Goal: Information Seeking & Learning: Learn about a topic

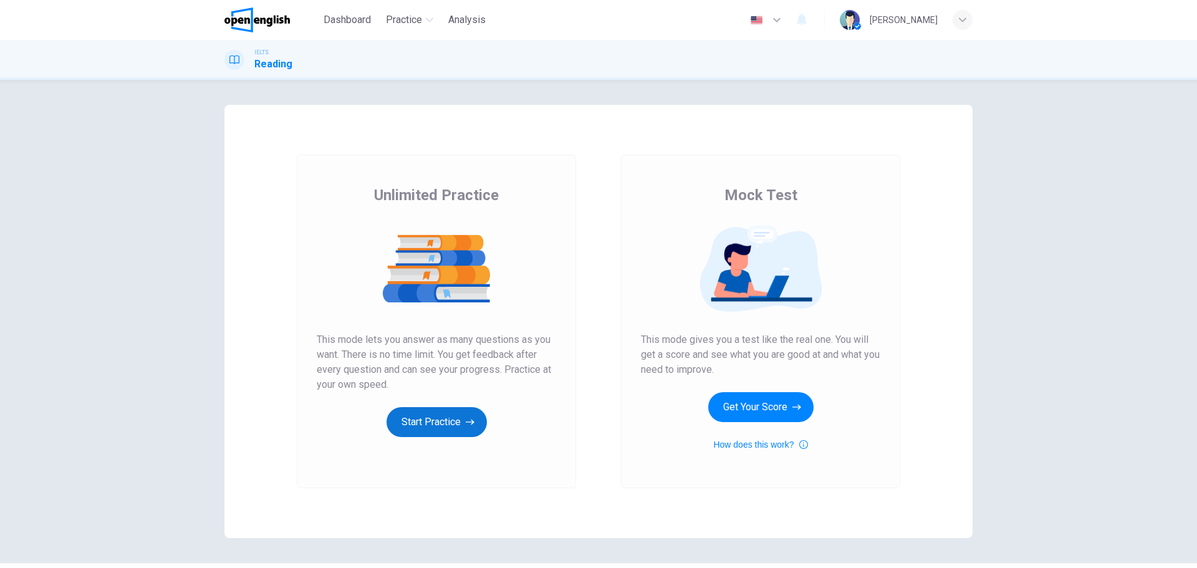
click at [414, 413] on button "Start Practice" at bounding box center [437, 422] width 100 height 30
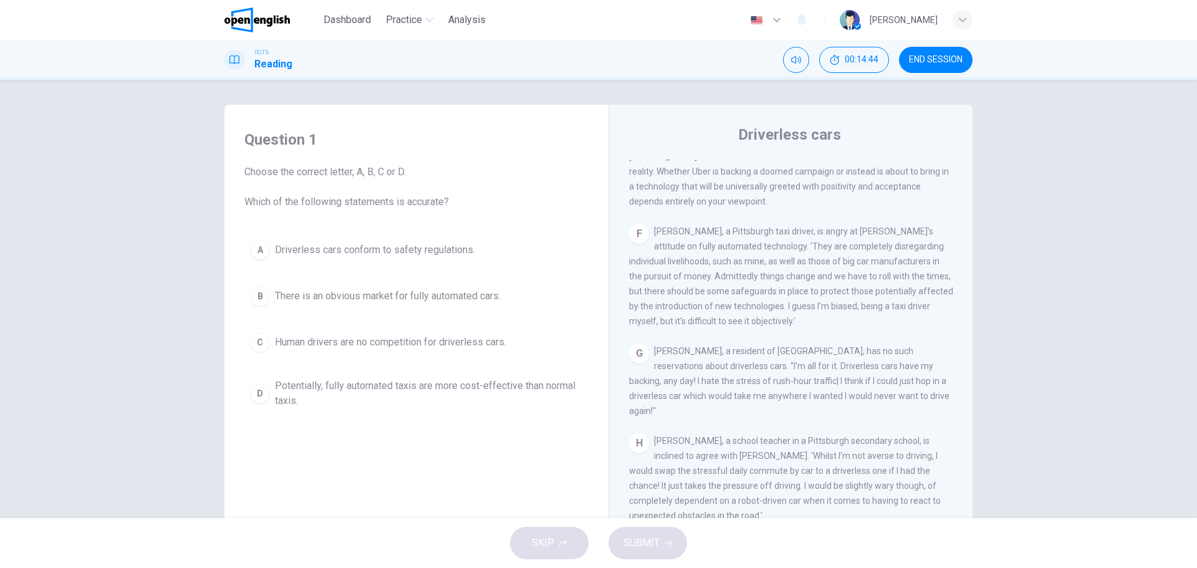
drag, startPoint x: 327, startPoint y: 172, endPoint x: 353, endPoint y: 173, distance: 26.2
click at [353, 173] on span "Choose the correct letter, A, B, C or D. Which of the following statements is a…" at bounding box center [416, 187] width 344 height 45
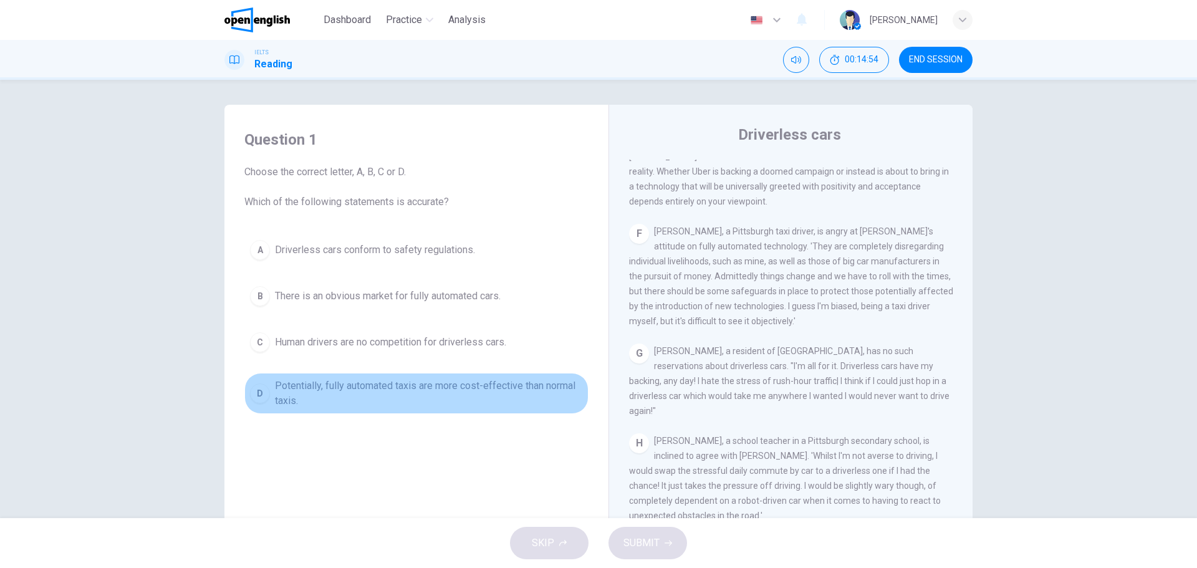
click at [331, 390] on span "Potentially, fully automated taxis are more cost-effective than normal taxis." at bounding box center [429, 394] width 308 height 30
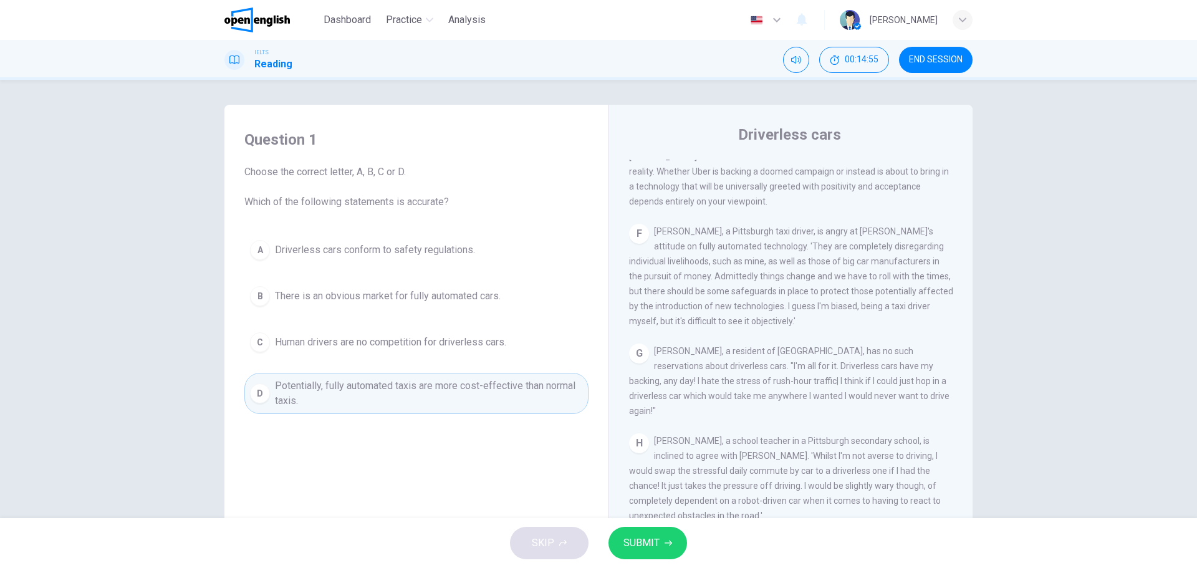
click at [663, 541] on button "SUBMIT" at bounding box center [648, 543] width 79 height 32
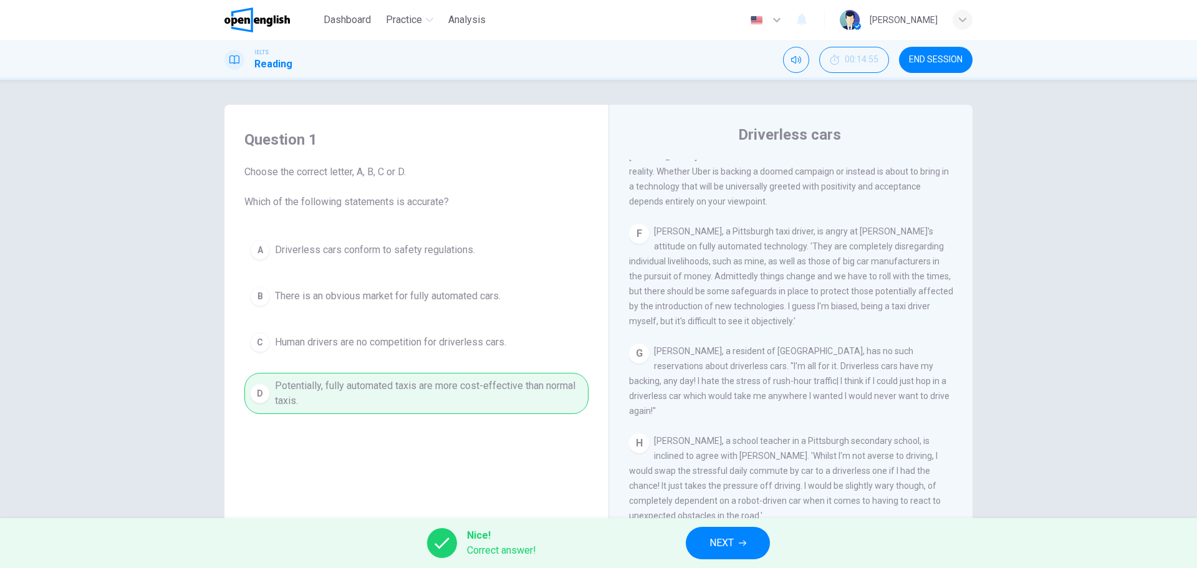
click at [743, 553] on button "NEXT" at bounding box center [728, 543] width 84 height 32
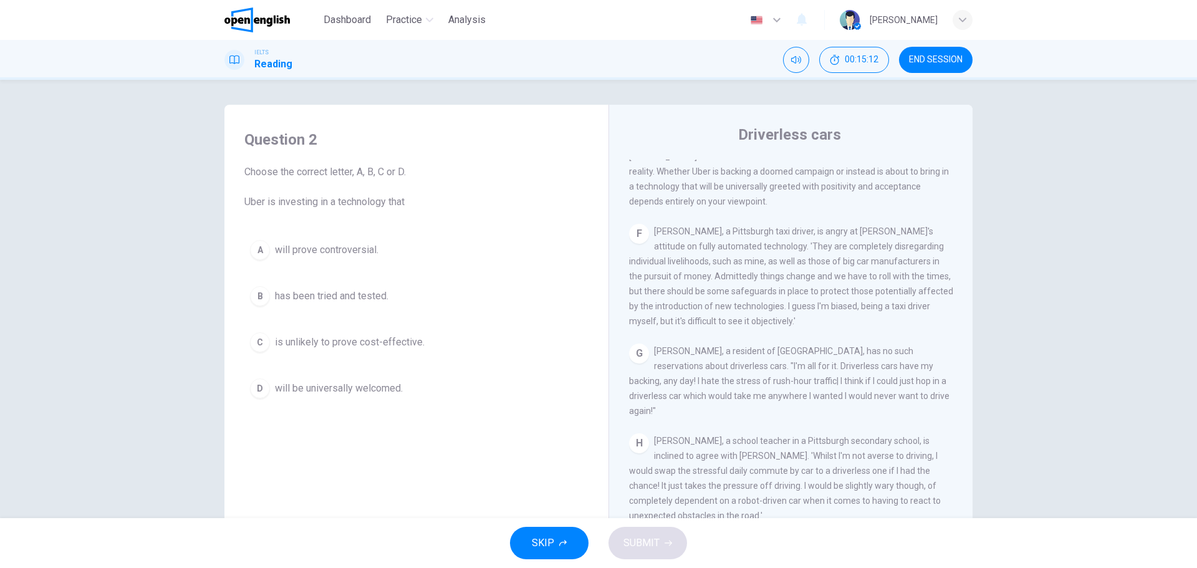
click at [354, 251] on span "will prove controversial." at bounding box center [327, 250] width 104 height 15
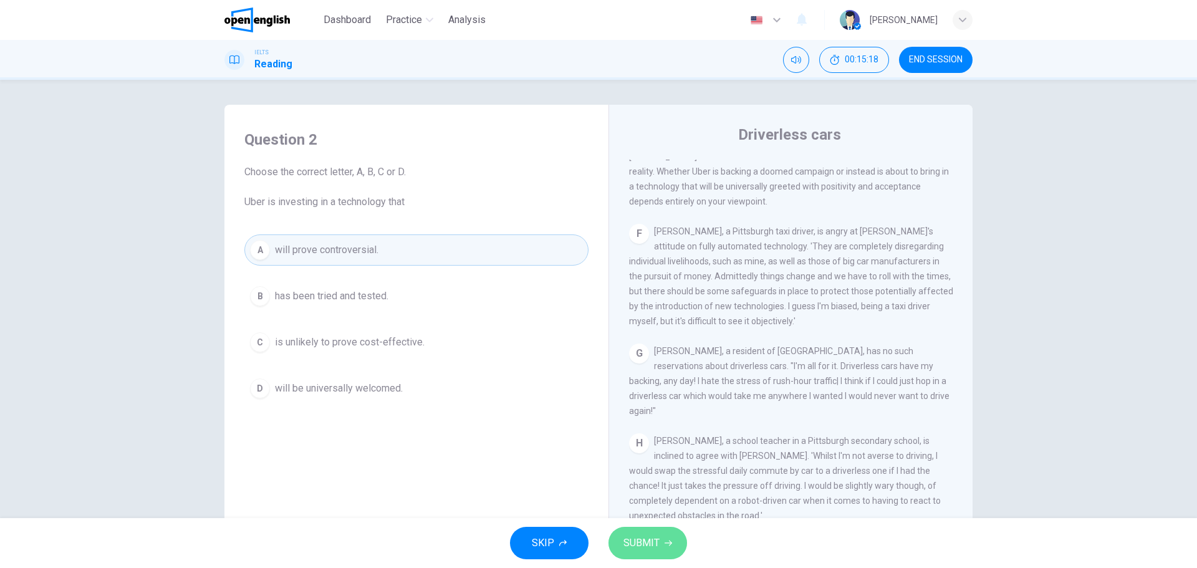
click at [625, 530] on button "SUBMIT" at bounding box center [648, 543] width 79 height 32
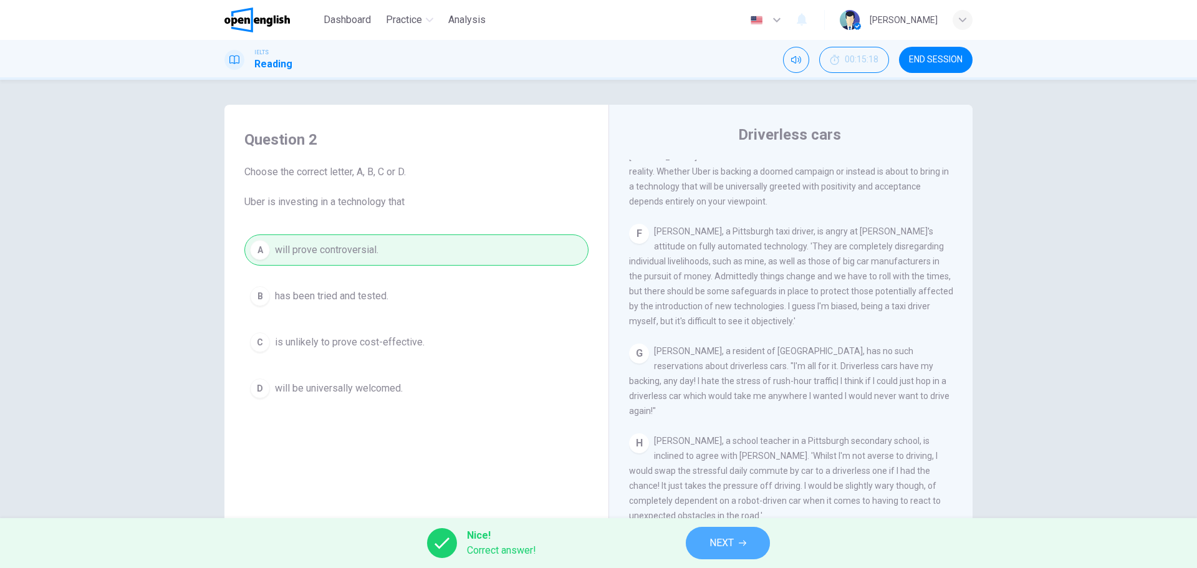
click at [704, 535] on button "NEXT" at bounding box center [728, 543] width 84 height 32
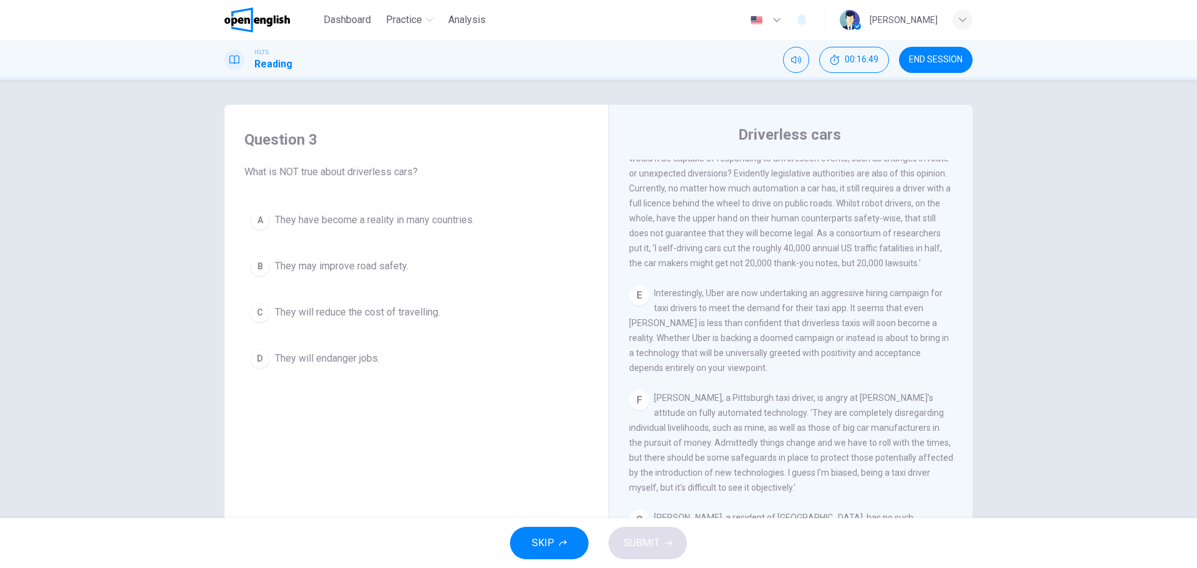
scroll to position [674, 0]
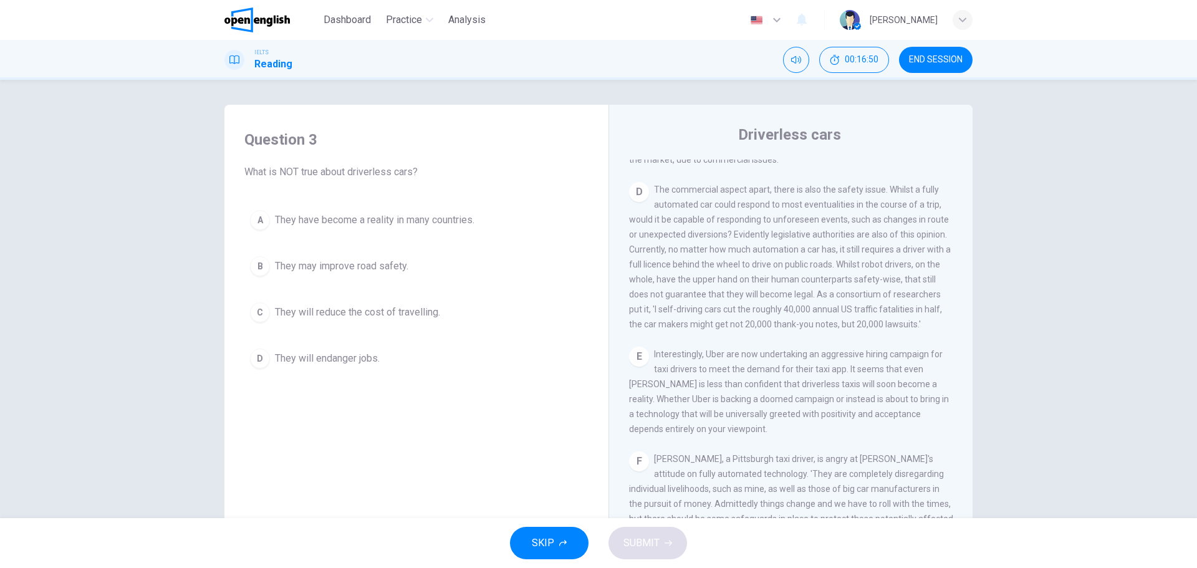
drag, startPoint x: 886, startPoint y: 205, endPoint x: 908, endPoint y: 206, distance: 22.5
click at [908, 206] on span "The commercial aspect apart, there is also the safety issue. Whilst a fully aut…" at bounding box center [790, 257] width 322 height 145
drag, startPoint x: 884, startPoint y: 206, endPoint x: 906, endPoint y: 206, distance: 21.8
click at [906, 206] on span "The commercial aspect apart, there is also the safety issue. Whilst a fully aut…" at bounding box center [790, 257] width 322 height 145
drag, startPoint x: 907, startPoint y: 206, endPoint x: 873, endPoint y: 209, distance: 33.8
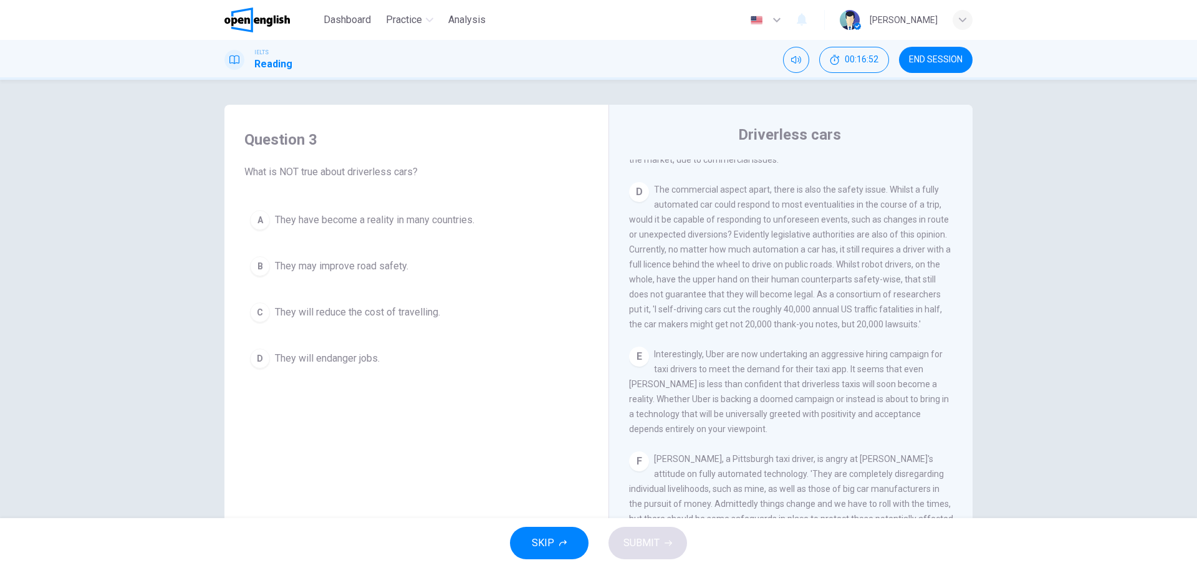
click at [873, 209] on span "The commercial aspect apart, there is also the safety issue. Whilst a fully aut…" at bounding box center [790, 257] width 322 height 145
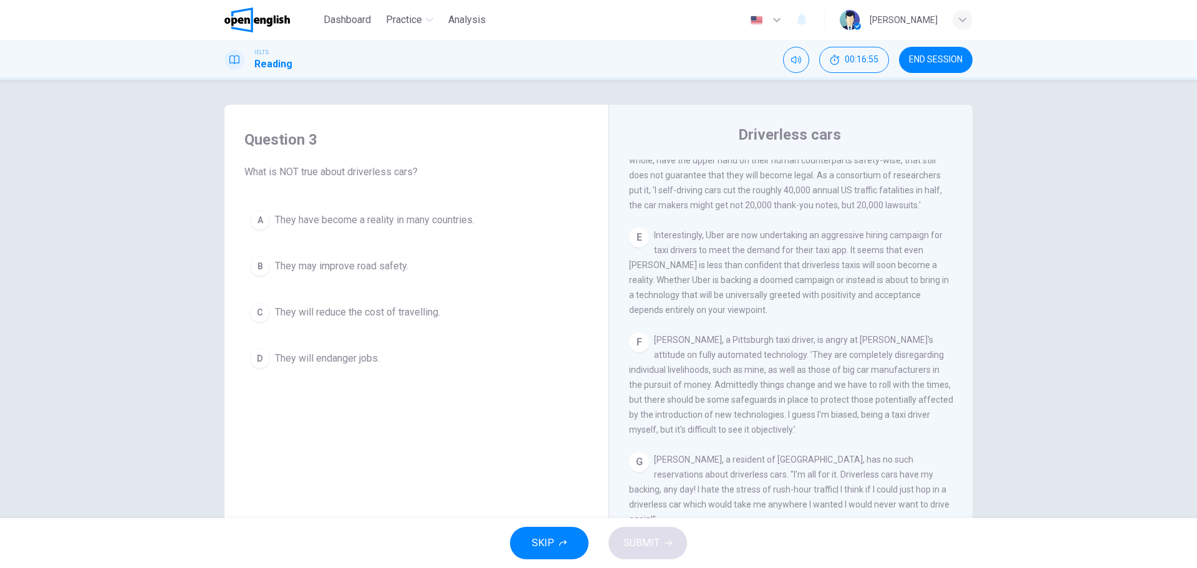
scroll to position [924, 0]
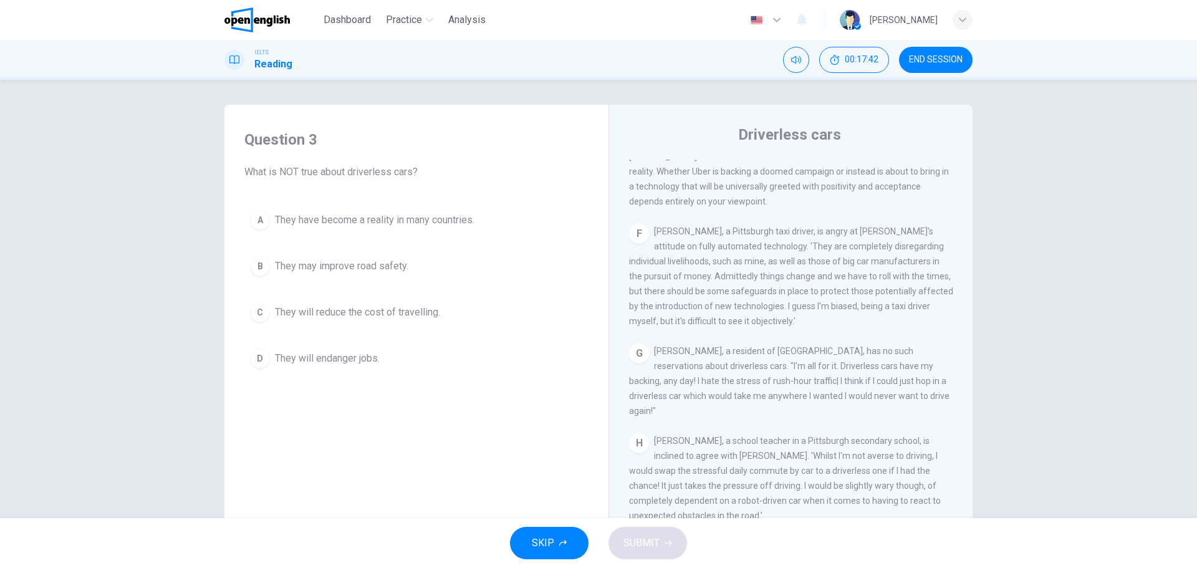
click at [339, 214] on span "They have become a reality in many countries." at bounding box center [375, 220] width 200 height 15
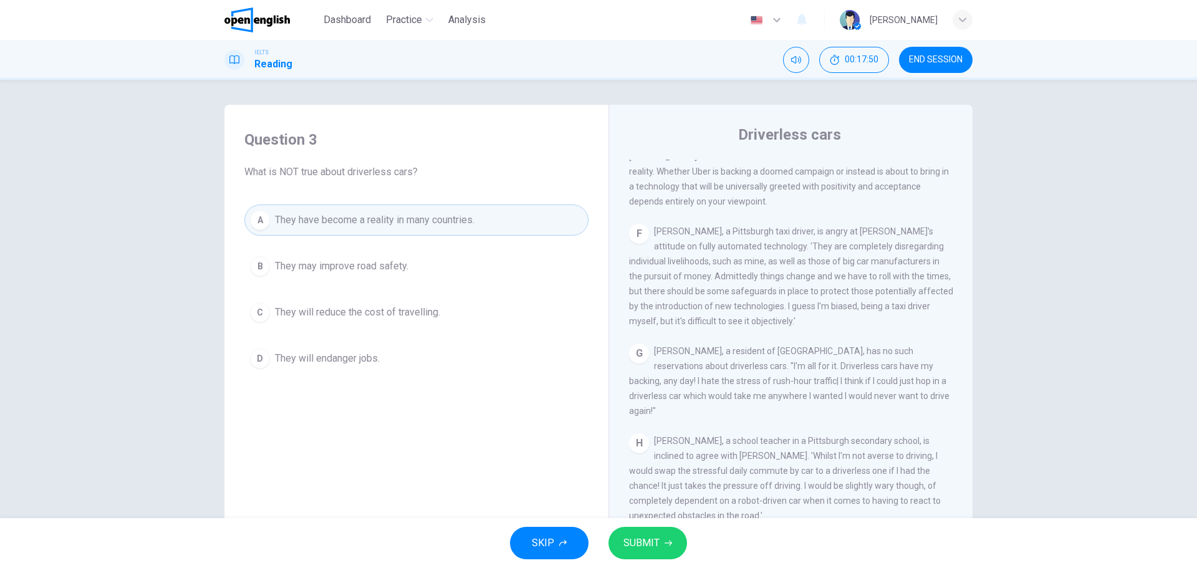
click at [636, 546] on span "SUBMIT" at bounding box center [642, 542] width 36 height 17
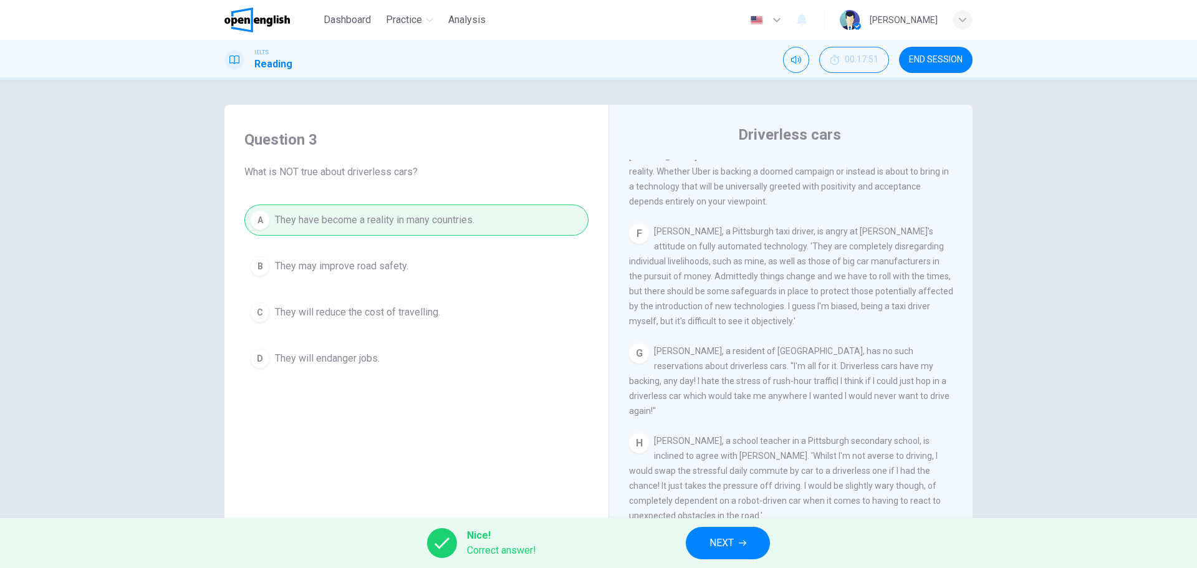
click at [709, 532] on button "NEXT" at bounding box center [728, 543] width 84 height 32
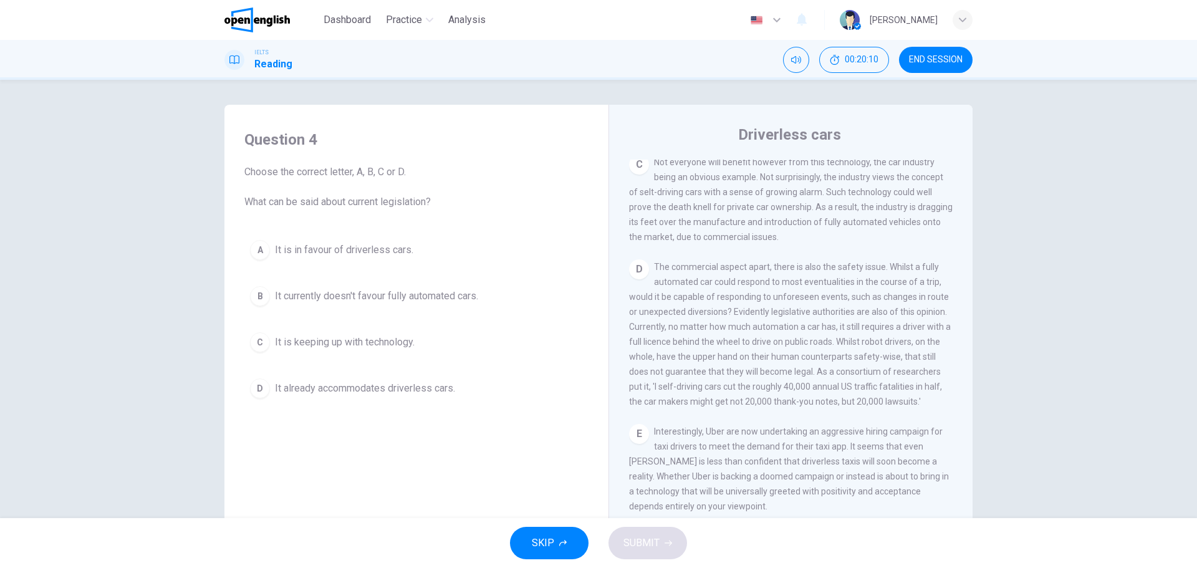
scroll to position [674, 0]
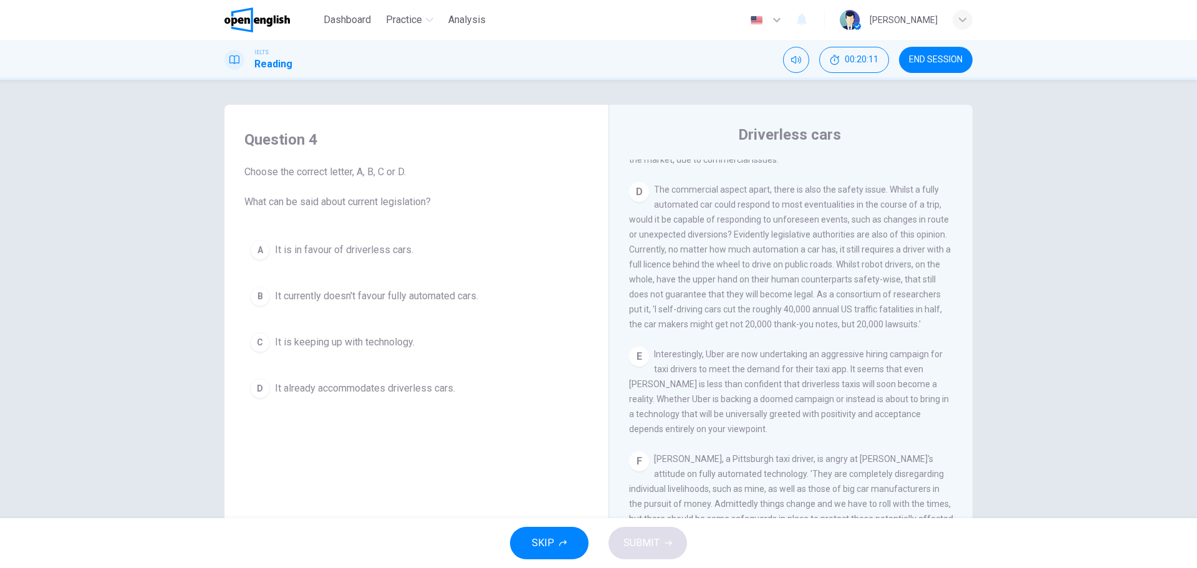
drag, startPoint x: 728, startPoint y: 250, endPoint x: 735, endPoint y: 250, distance: 6.9
click at [735, 250] on span "The commercial aspect apart, there is also the safety issue. Whilst a fully aut…" at bounding box center [790, 257] width 322 height 145
click at [276, 294] on span "It currently doesn't favour fully automated cars." at bounding box center [376, 296] width 203 height 15
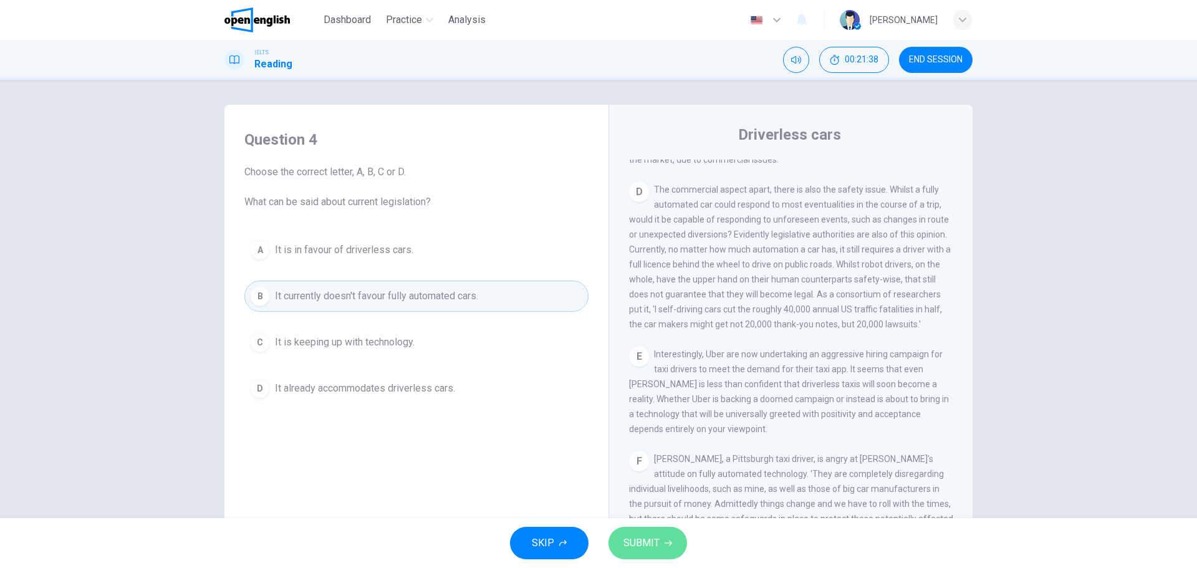
click at [659, 552] on button "SUBMIT" at bounding box center [648, 543] width 79 height 32
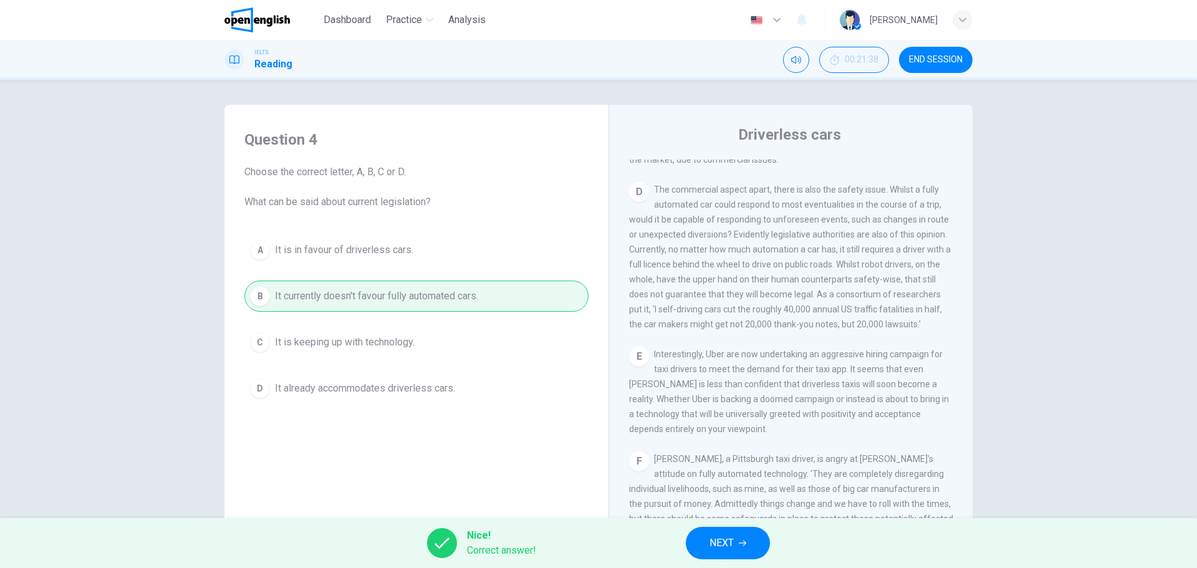
click at [713, 541] on span "NEXT" at bounding box center [722, 542] width 24 height 17
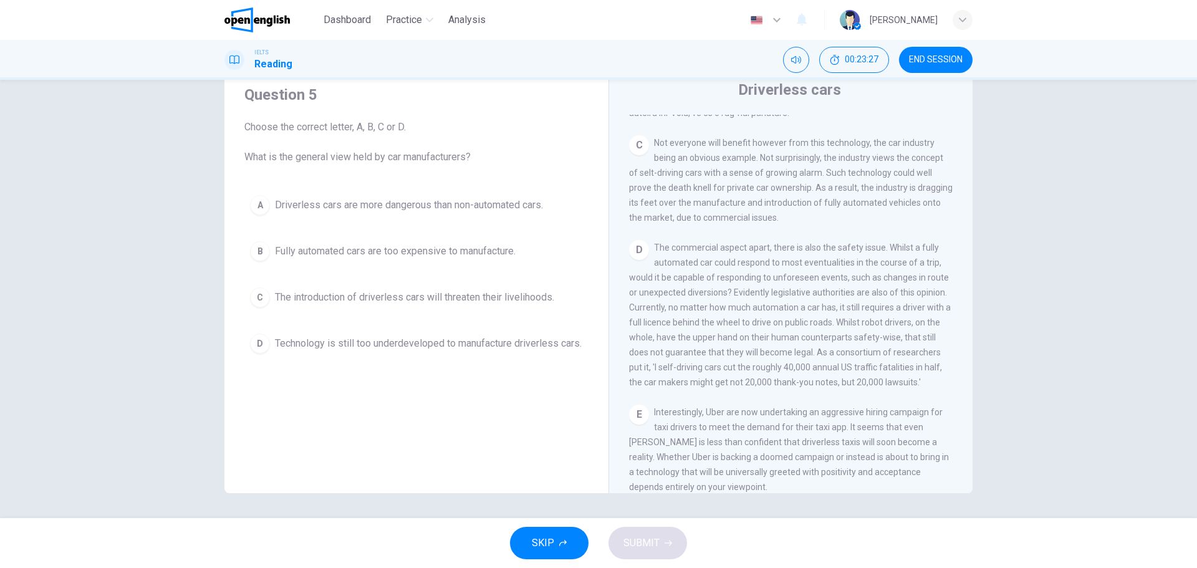
scroll to position [549, 0]
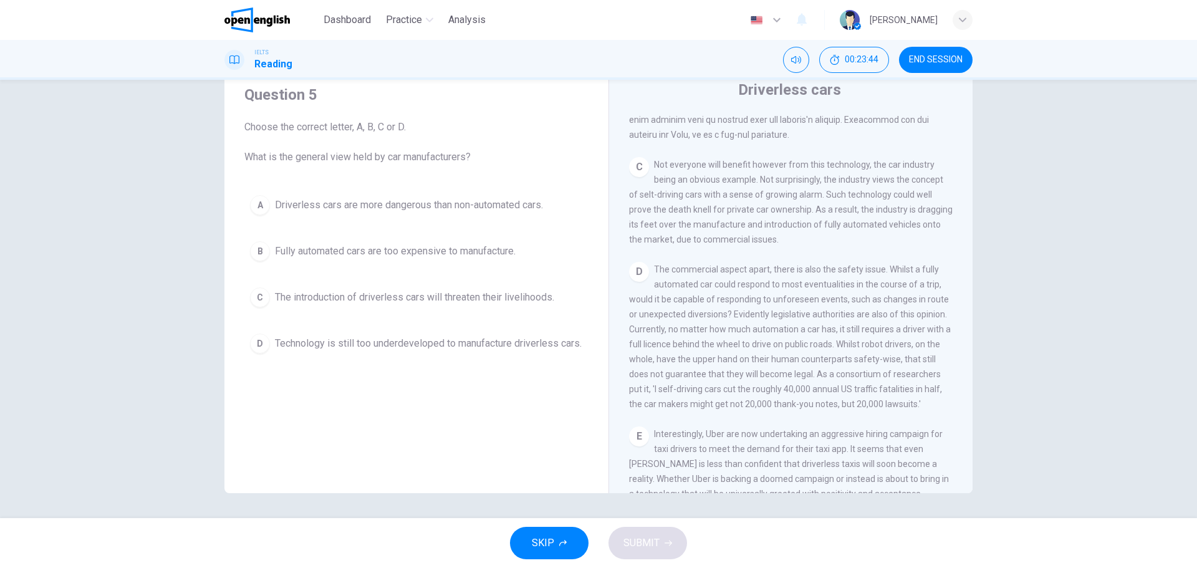
drag, startPoint x: 664, startPoint y: 225, endPoint x: 698, endPoint y: 224, distance: 33.7
click at [698, 224] on span "Not everyone will benefit however from this technology, the car industry being …" at bounding box center [791, 202] width 324 height 85
click at [393, 343] on span "Technology is still too underdeveloped to manufacture driverless cars." at bounding box center [428, 343] width 307 height 15
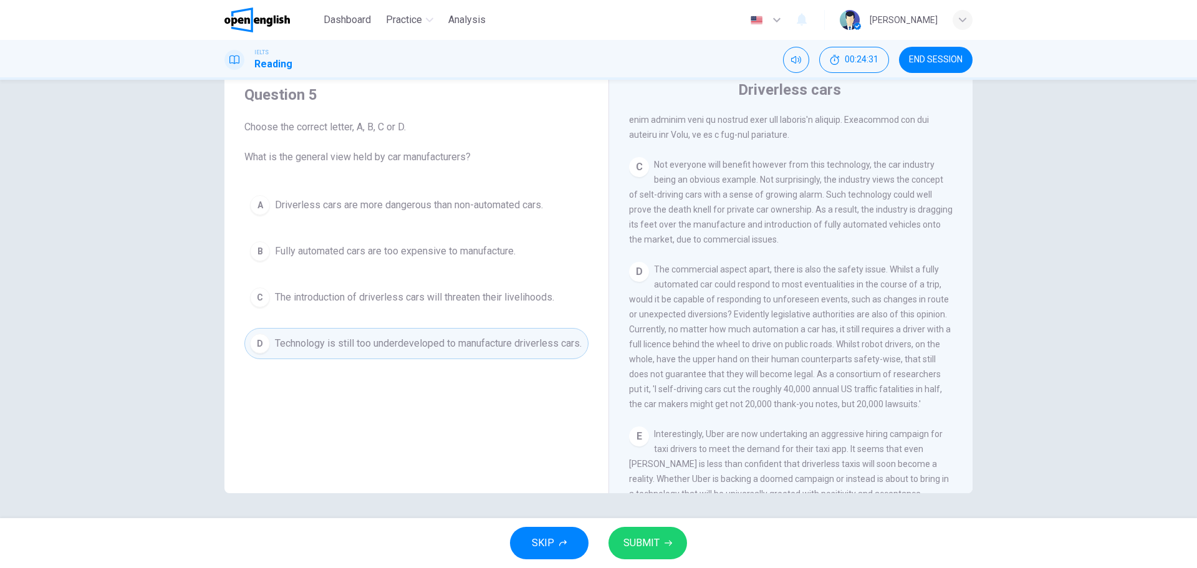
click at [660, 538] on button "SUBMIT" at bounding box center [648, 543] width 79 height 32
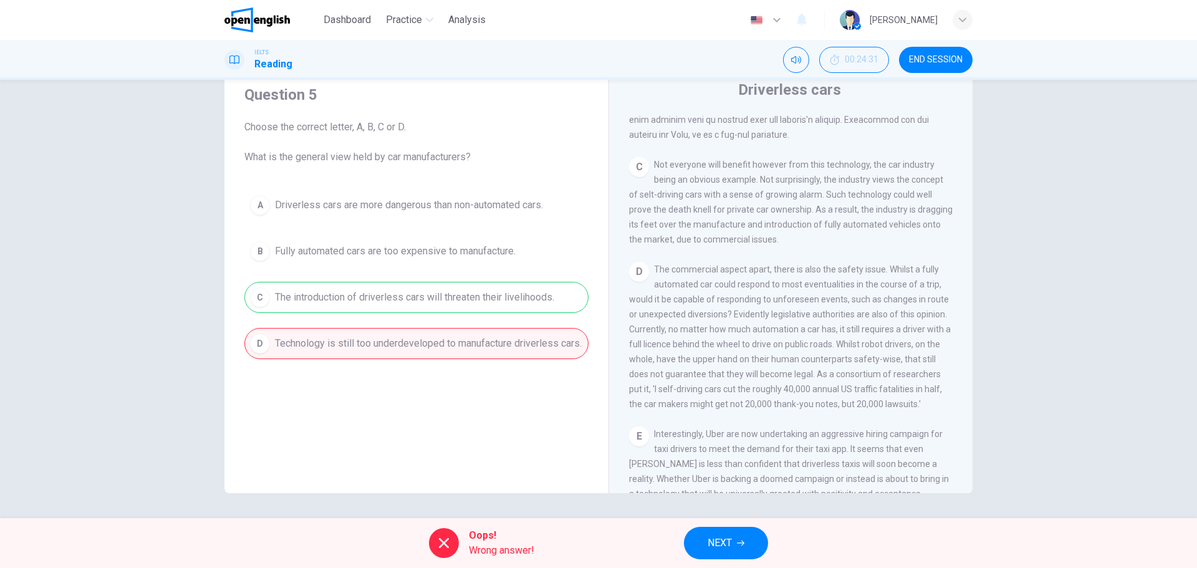
click at [704, 539] on button "NEXT" at bounding box center [726, 543] width 84 height 32
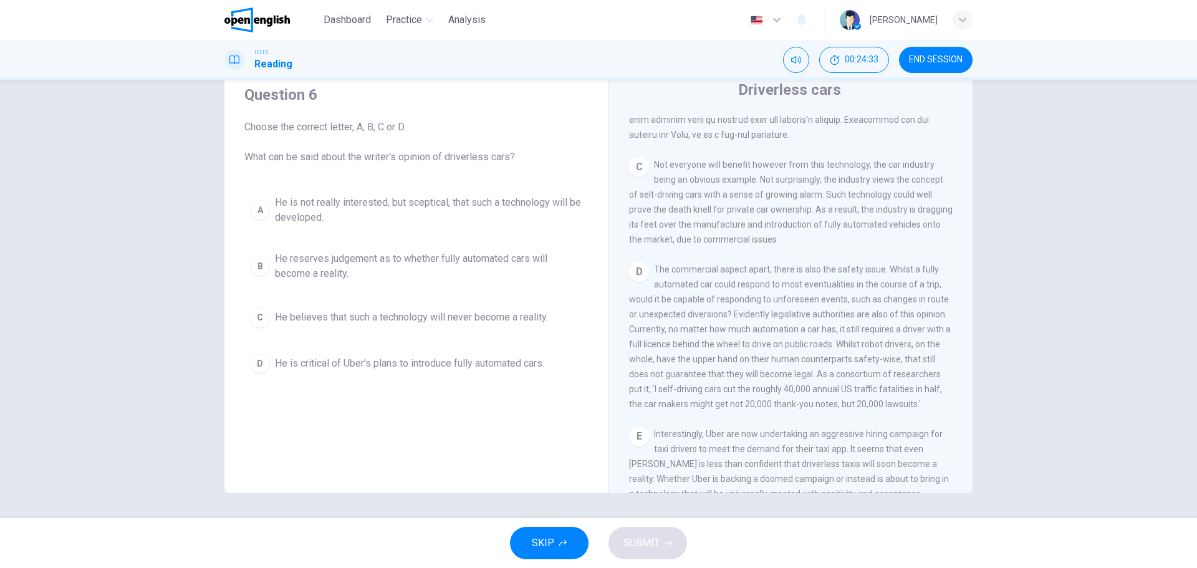
drag, startPoint x: 290, startPoint y: 163, endPoint x: 444, endPoint y: 163, distance: 154.1
click at [444, 163] on span "Choose the correct letter, A, B, C or D. What can be said about the writer's op…" at bounding box center [416, 142] width 344 height 45
drag, startPoint x: 511, startPoint y: 155, endPoint x: 350, endPoint y: 155, distance: 161.5
click at [350, 155] on span "Choose the correct letter, A, B, C or D. What can be said about the writer's op…" at bounding box center [416, 142] width 344 height 45
click at [377, 264] on span "He reserves judgement as to whether fully automated cars will become a reality." at bounding box center [429, 266] width 308 height 30
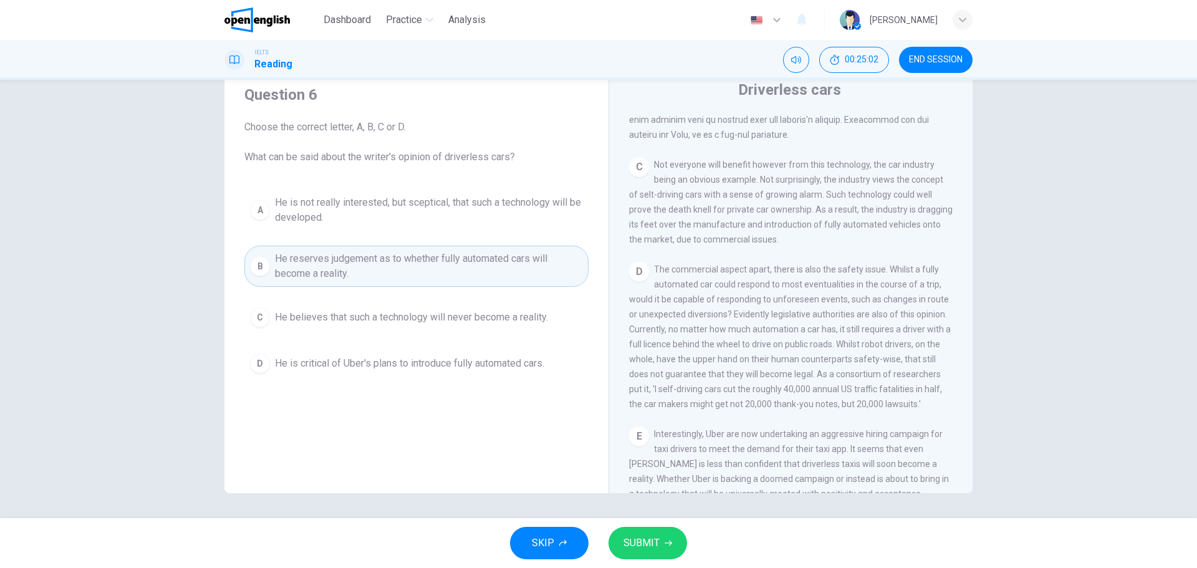
click at [641, 544] on span "SUBMIT" at bounding box center [642, 542] width 36 height 17
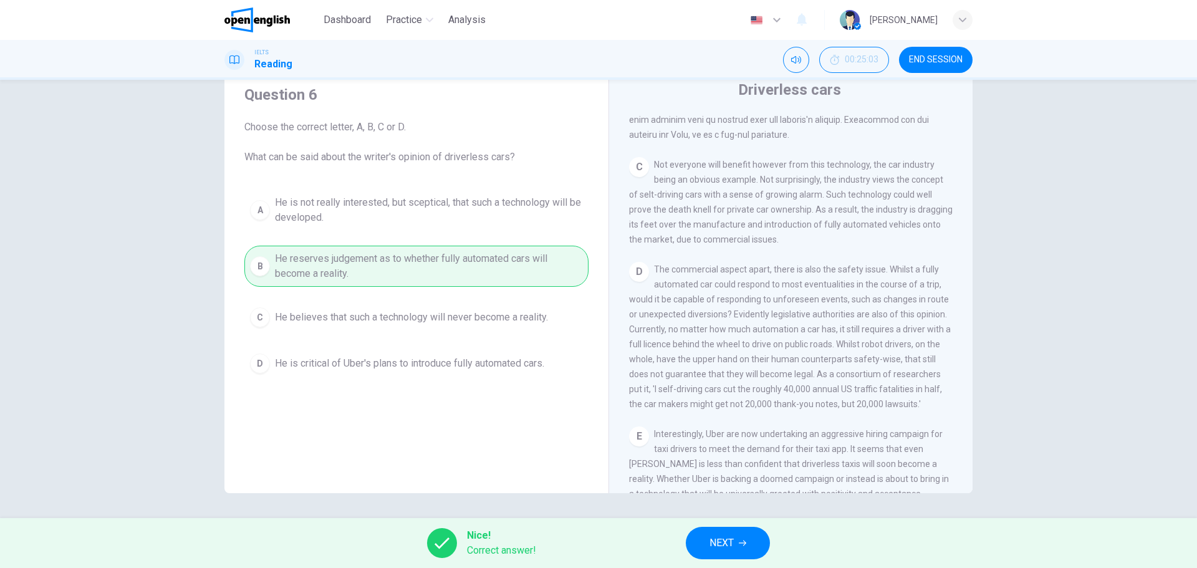
click at [752, 555] on button "NEXT" at bounding box center [728, 543] width 84 height 32
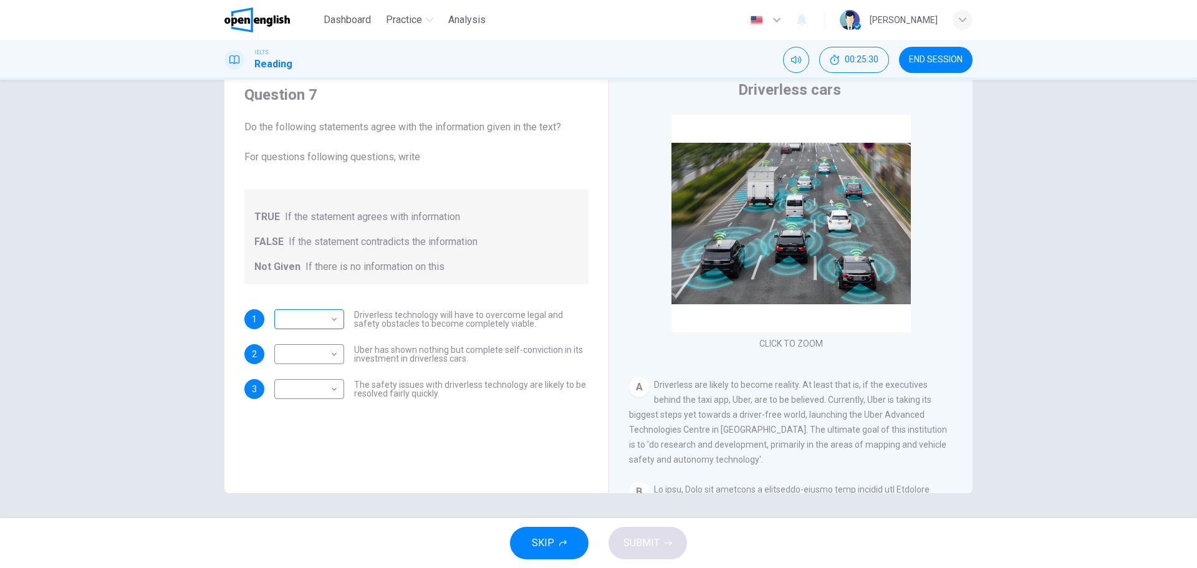
click at [331, 318] on body "This site uses cookies, as explained in our Privacy Policy . If you agree to th…" at bounding box center [598, 284] width 1197 height 568
click at [319, 335] on li "TRUE" at bounding box center [306, 339] width 70 height 20
type input "****"
click at [323, 360] on body "This site uses cookies, as explained in our Privacy Policy . If you agree to th…" at bounding box center [598, 284] width 1197 height 568
click at [320, 390] on li "FALSE" at bounding box center [306, 394] width 70 height 20
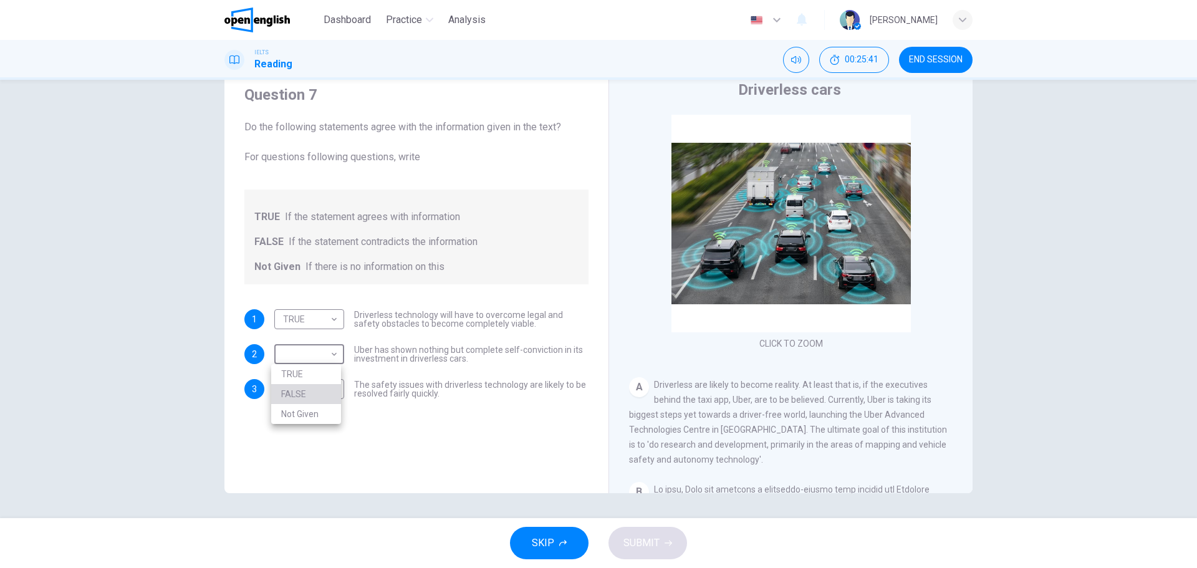
type input "*****"
click at [326, 393] on body "This site uses cookies, as explained in our Privacy Policy . If you agree to th…" at bounding box center [598, 284] width 1197 height 568
click at [320, 448] on li "Not Given" at bounding box center [306, 449] width 70 height 20
type input "*********"
click at [662, 551] on button "SUBMIT" at bounding box center [648, 543] width 79 height 32
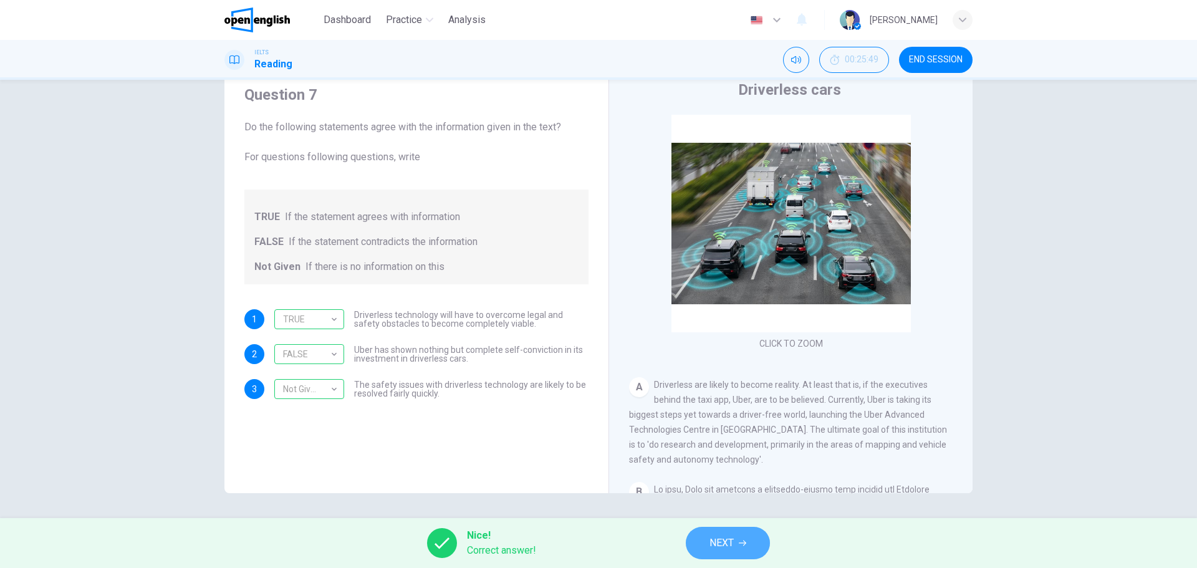
click at [725, 546] on span "NEXT" at bounding box center [722, 542] width 24 height 17
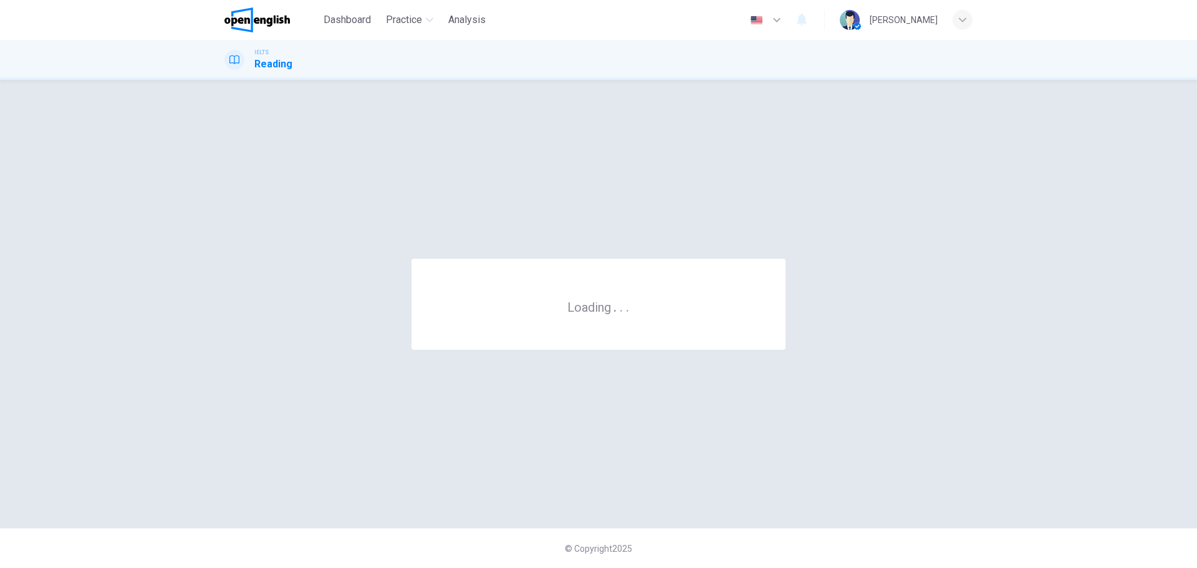
scroll to position [0, 0]
